Goal: Information Seeking & Learning: Learn about a topic

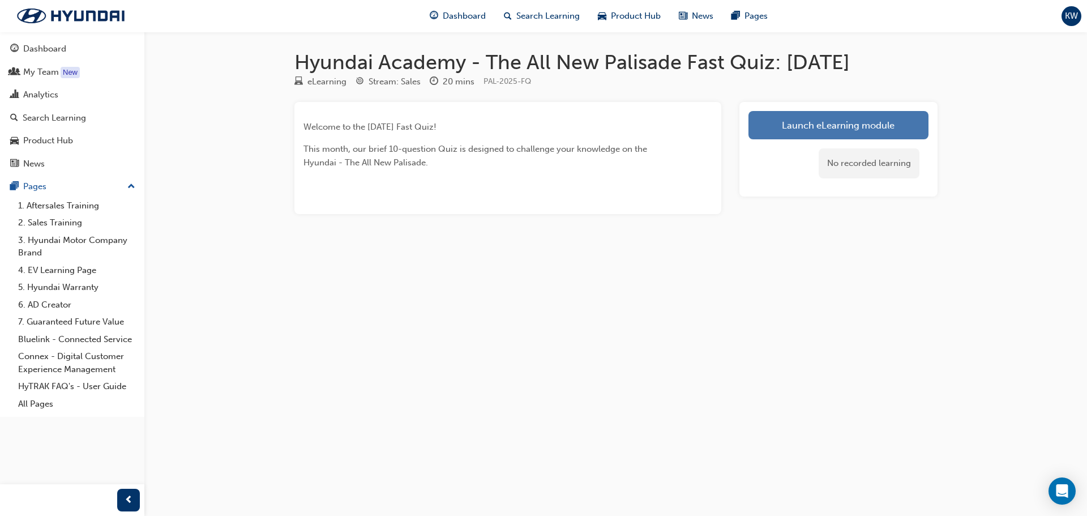
click at [851, 120] on link "Launch eLearning module" at bounding box center [839, 125] width 180 height 28
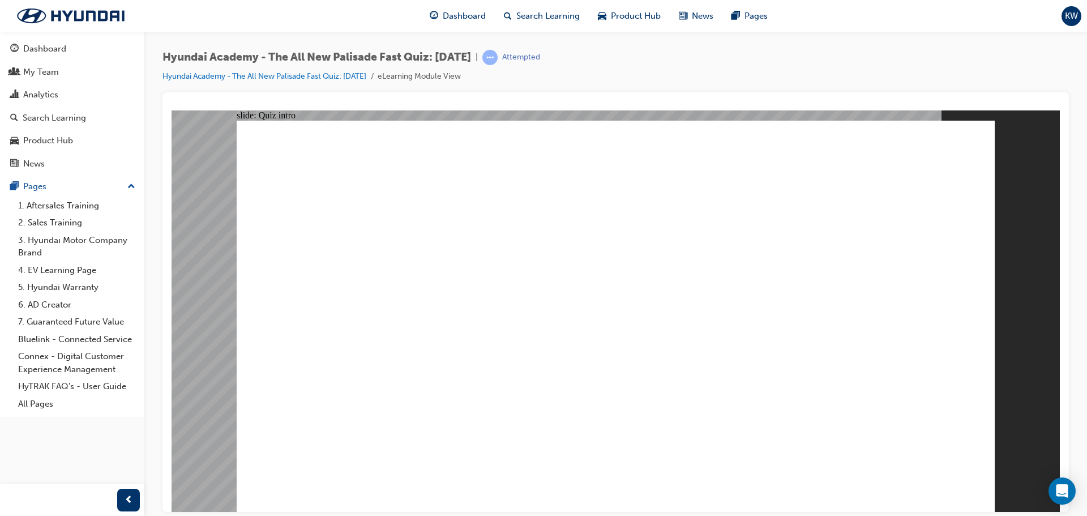
radio input "true"
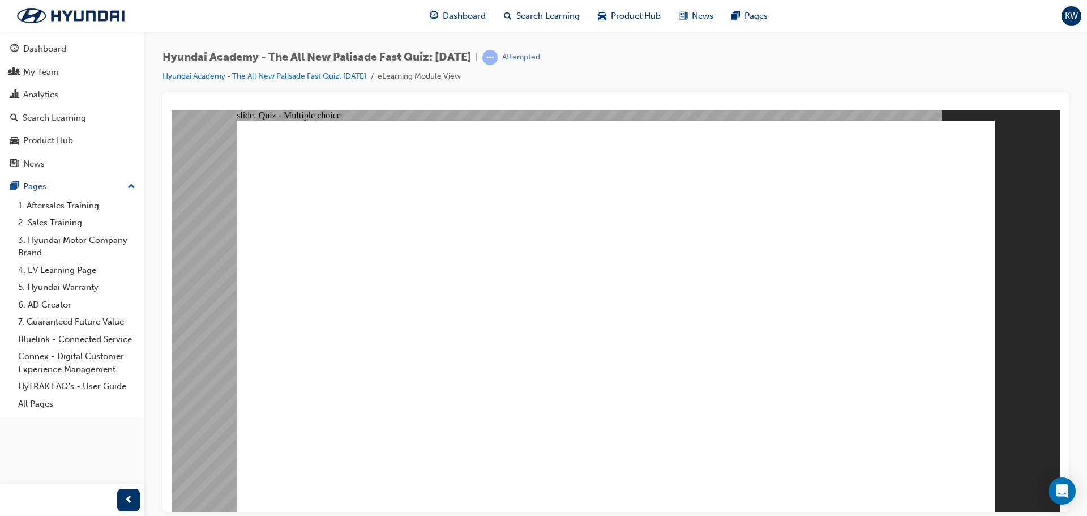
radio input "true"
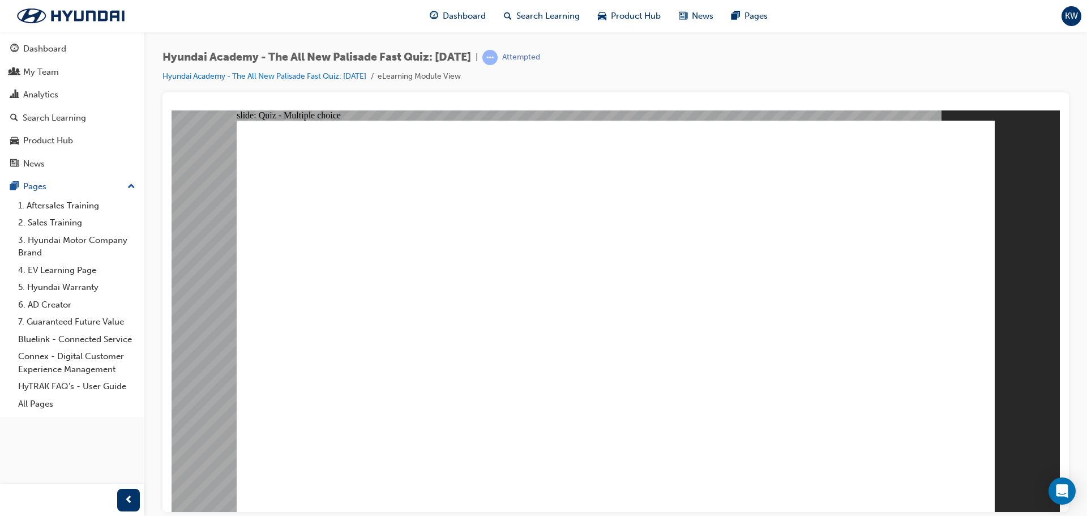
radio input "true"
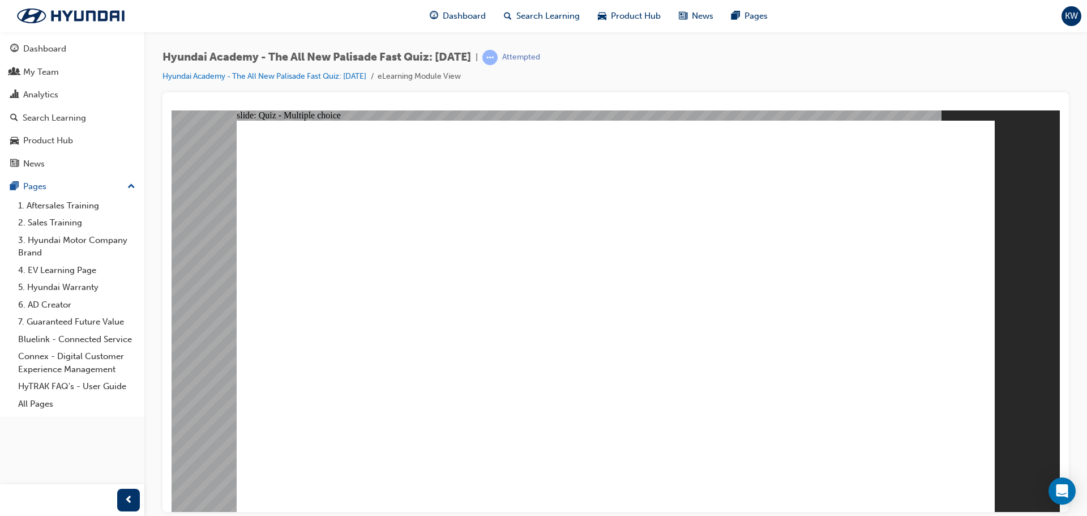
radio input "true"
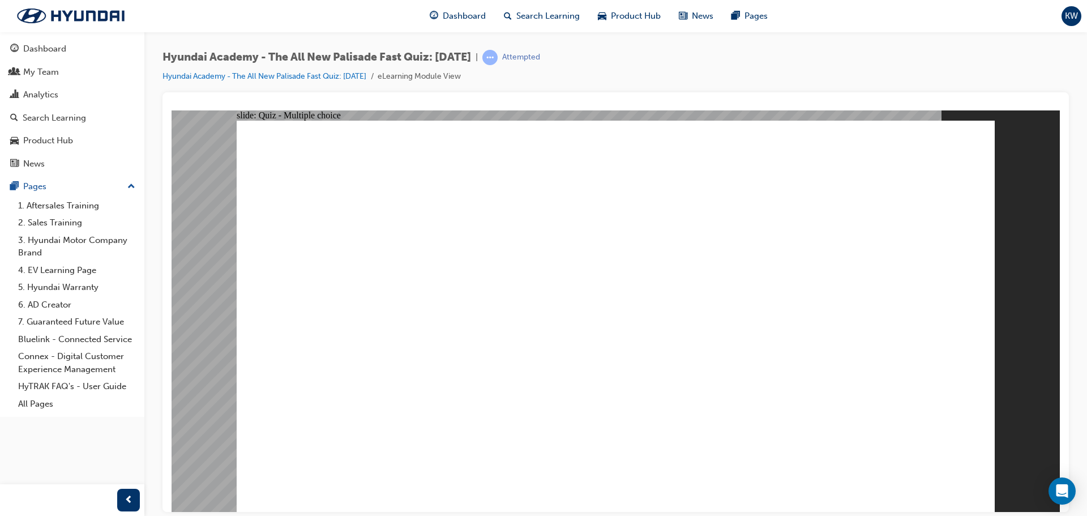
checkbox input "true"
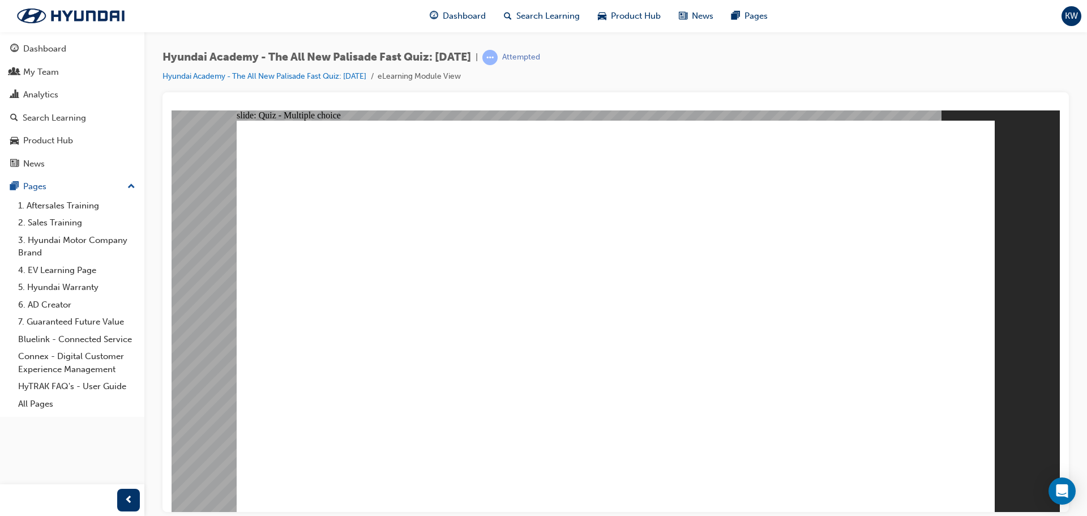
checkbox input "true"
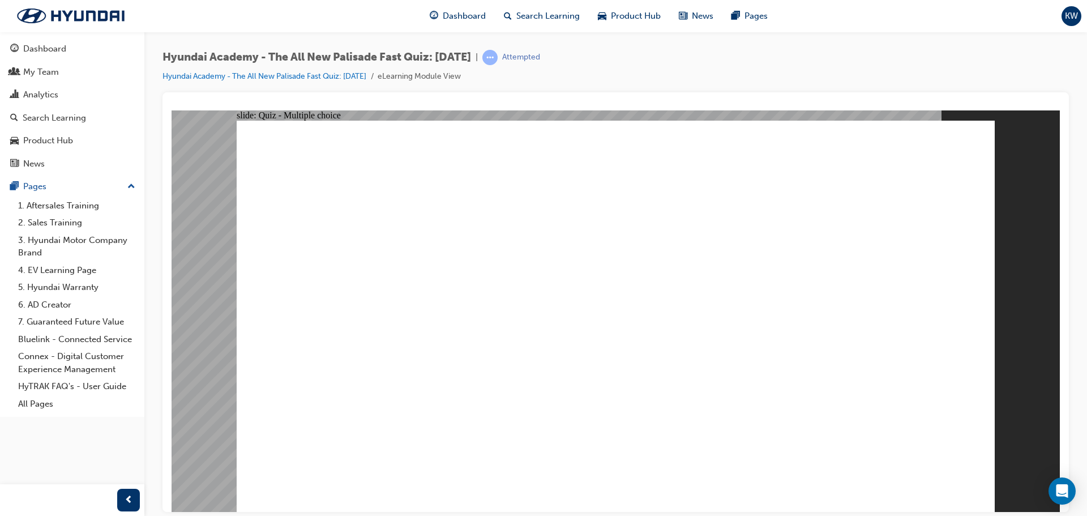
radio input "true"
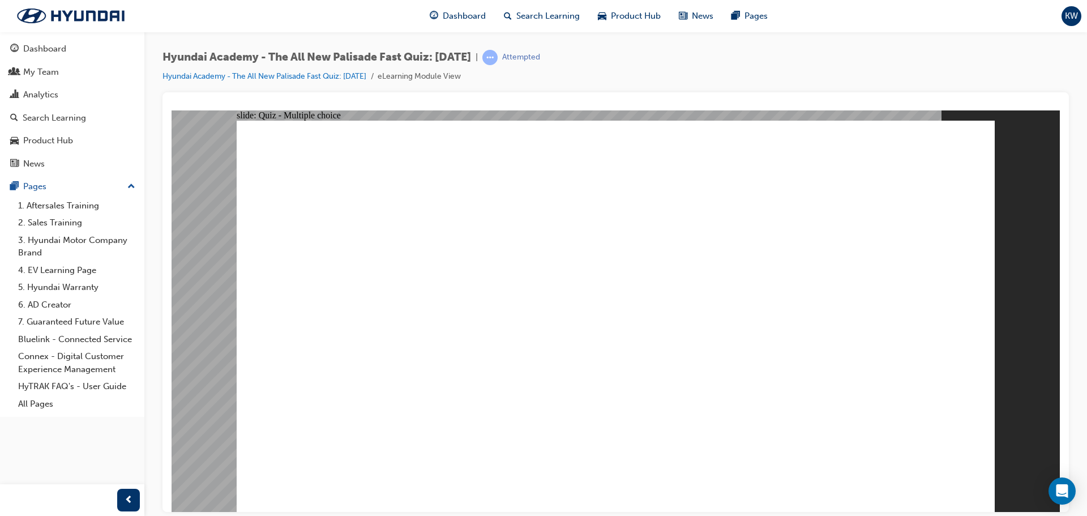
checkbox input "true"
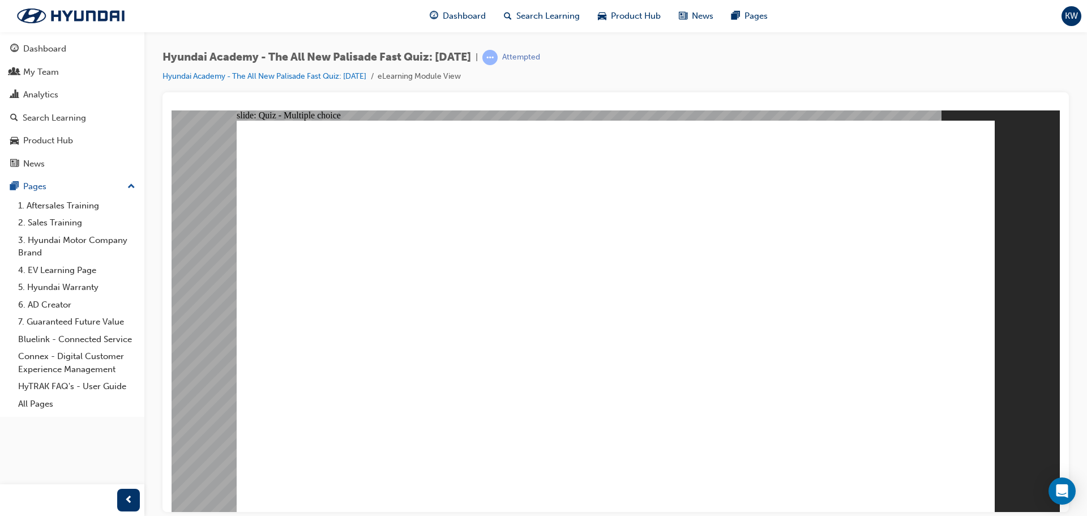
checkbox input "true"
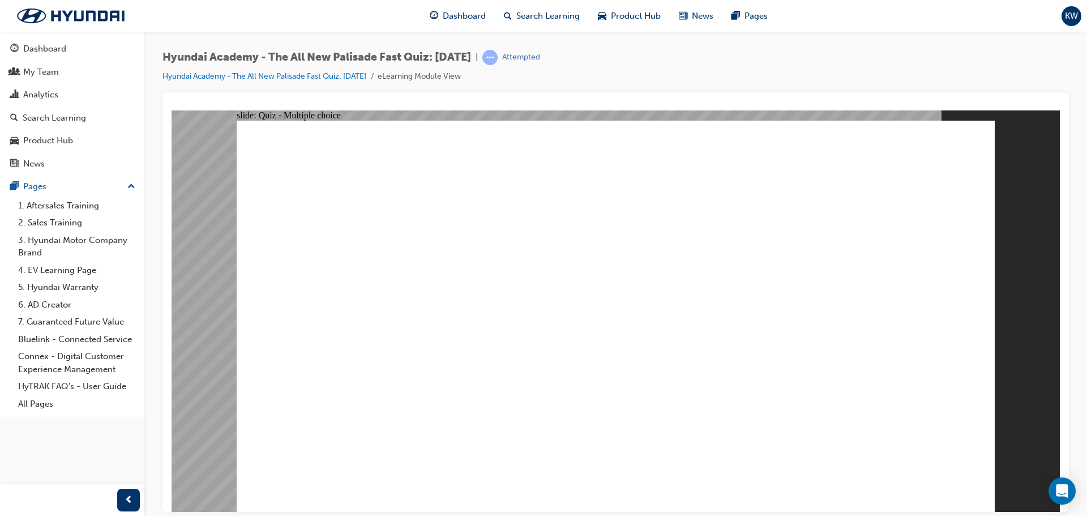
checkbox input "true"
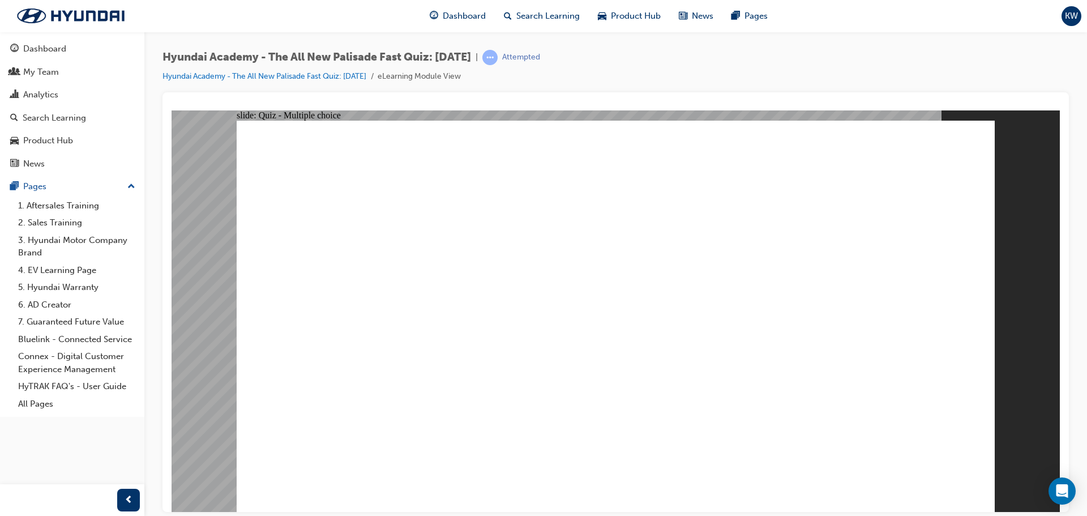
radio input "true"
